Goal: Task Accomplishment & Management: Use online tool/utility

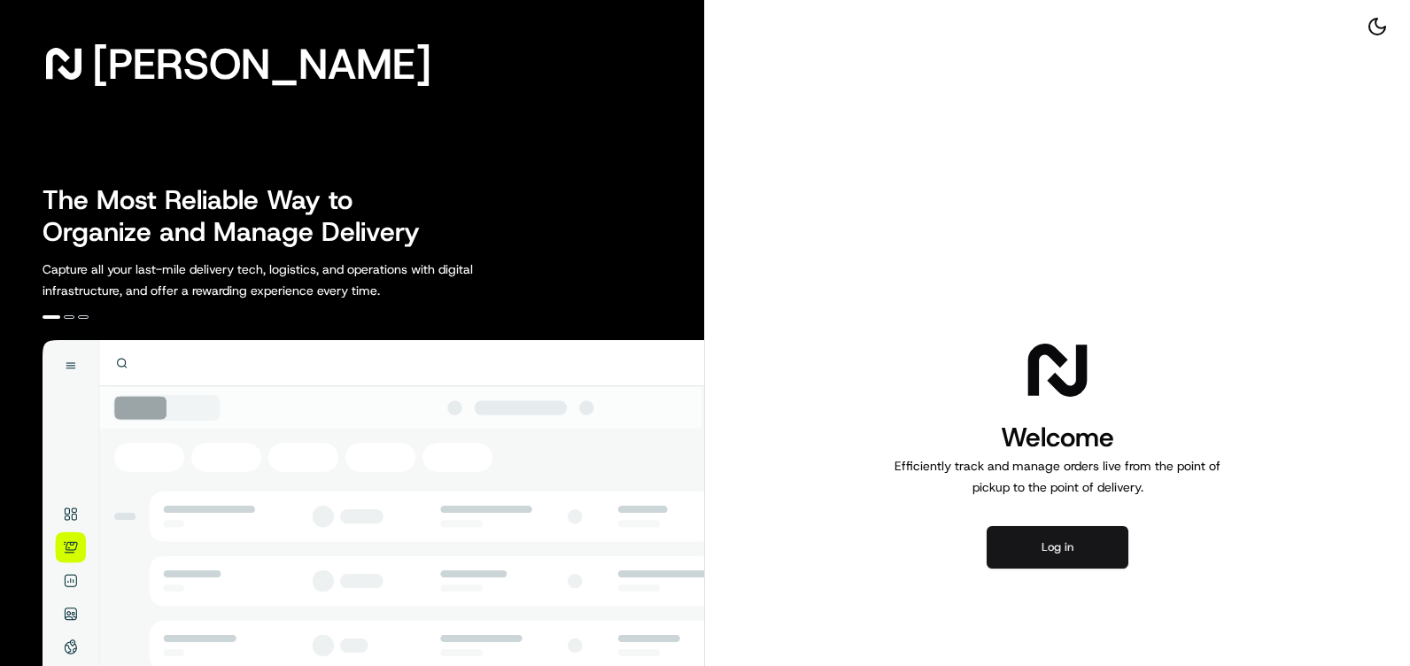
click at [1023, 542] on button "Log in" at bounding box center [1058, 547] width 142 height 43
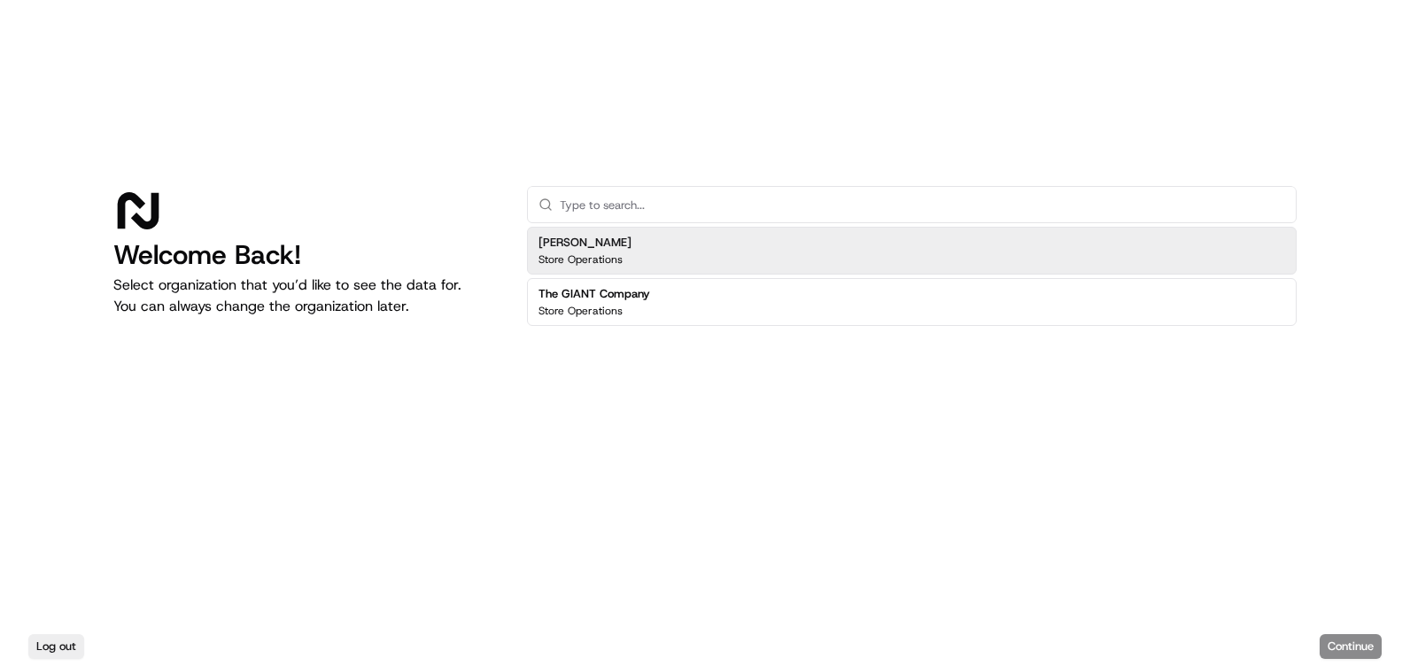
click at [589, 233] on div "[PERSON_NAME] Store Operations" at bounding box center [912, 251] width 770 height 48
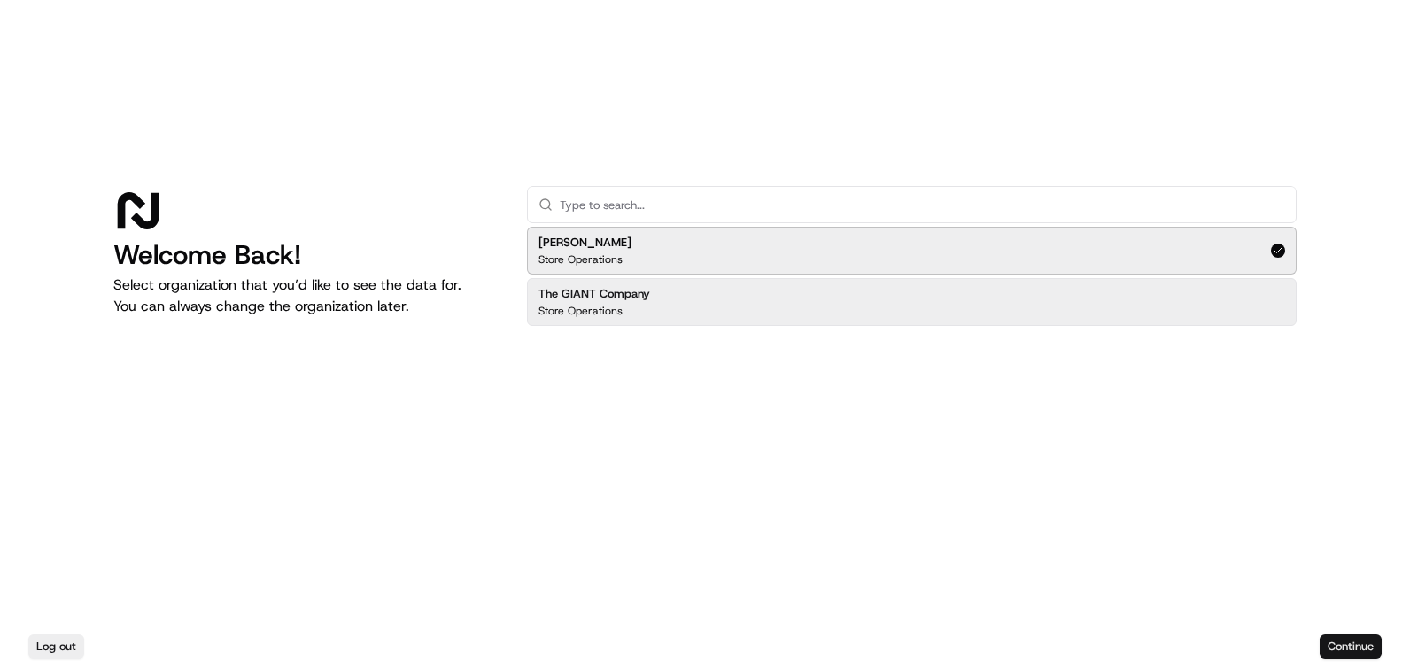
click at [1334, 653] on button "Continue" at bounding box center [1351, 646] width 62 height 25
